Goal: Find specific page/section

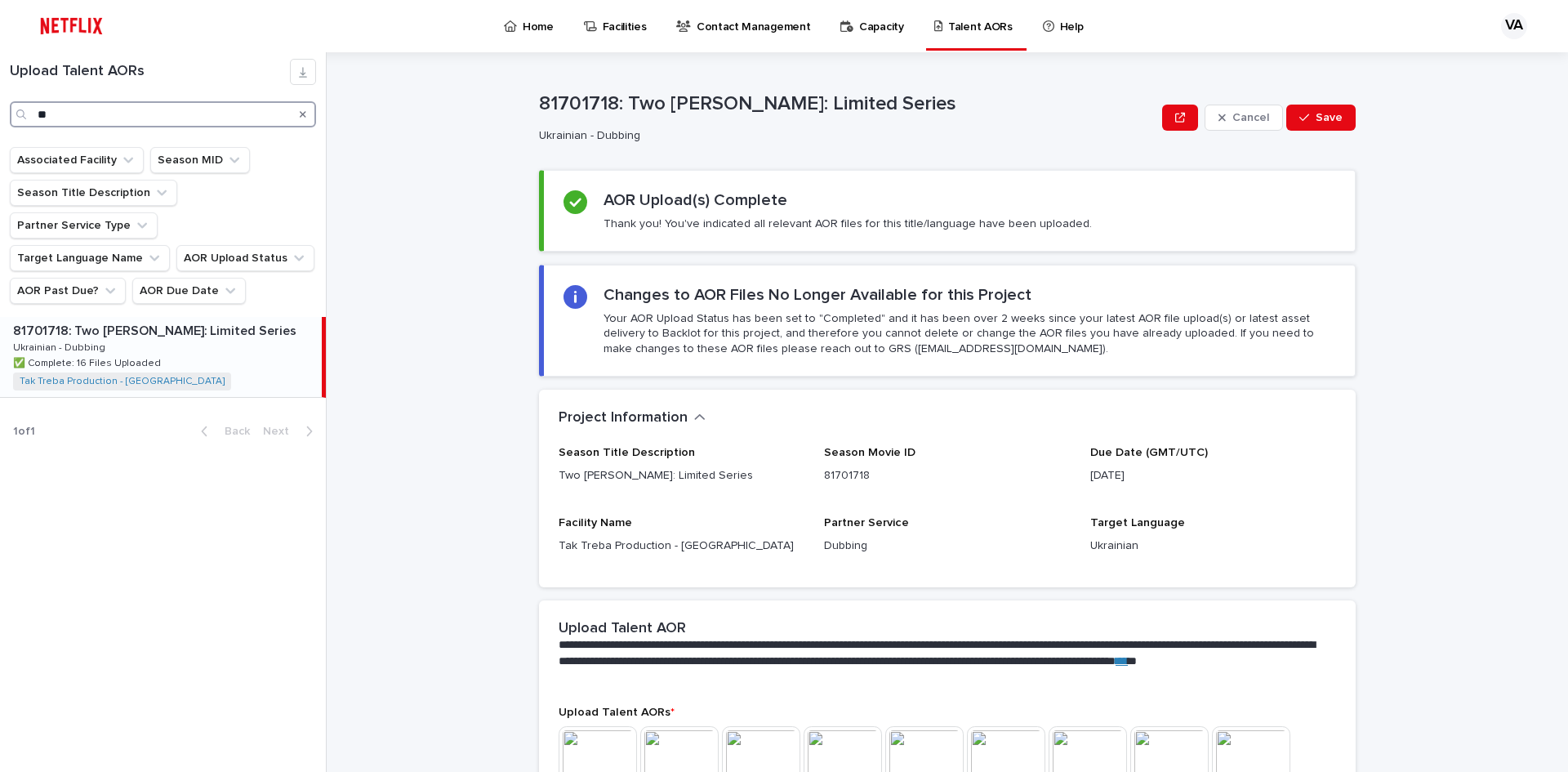
drag, startPoint x: 105, startPoint y: 111, endPoint x: 24, endPoint y: 115, distance: 81.1
click at [27, 116] on div "**" at bounding box center [163, 115] width 307 height 26
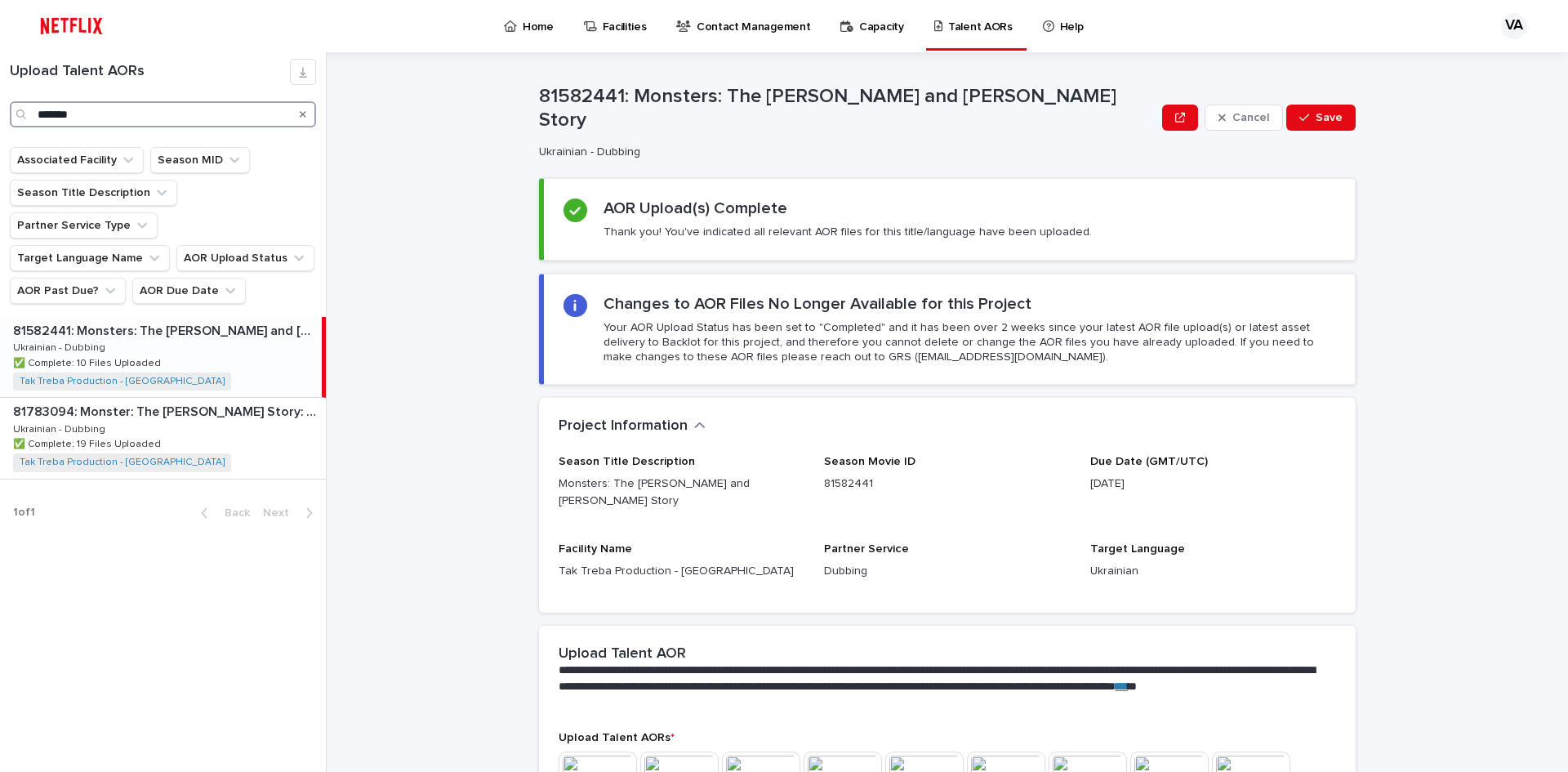
type input "*******"
